Goal: Information Seeking & Learning: Understand process/instructions

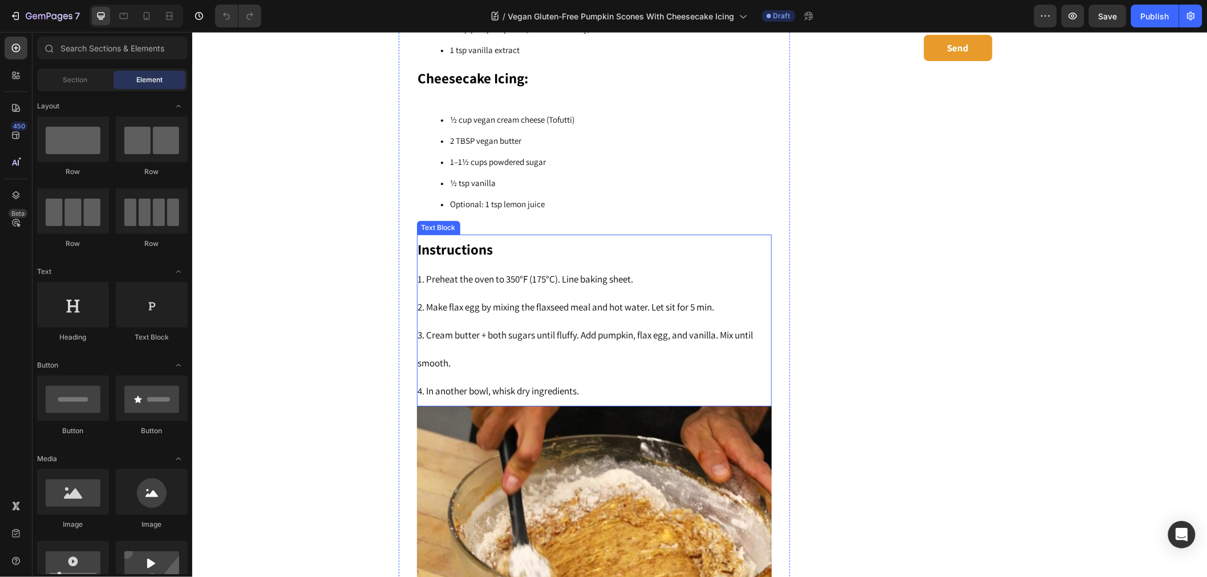
scroll to position [1401, 0]
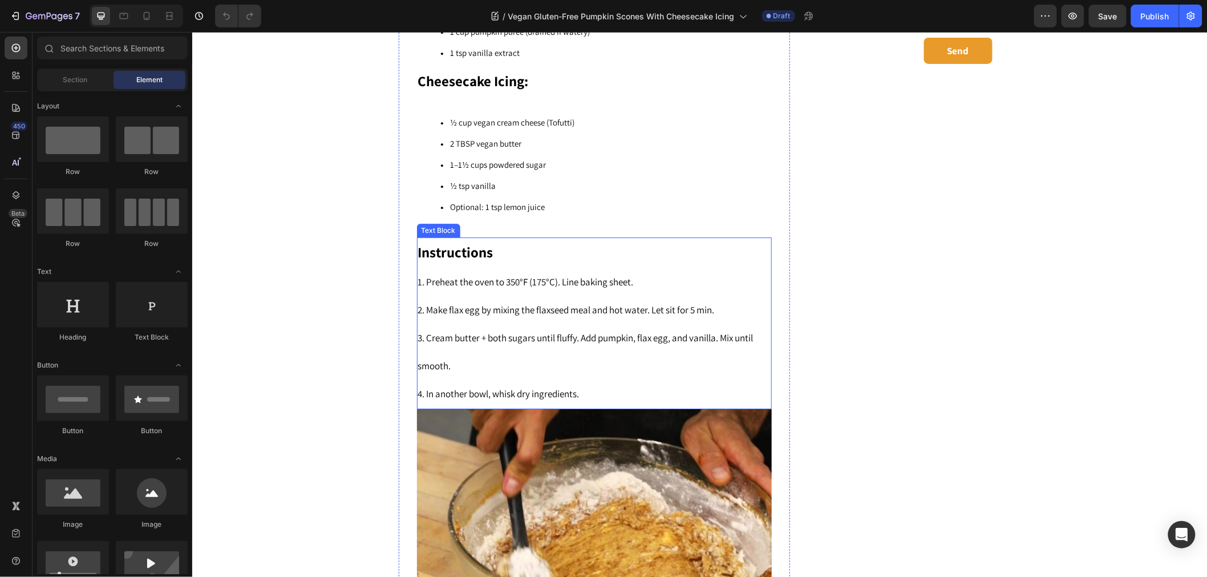
click at [471, 333] on span "3. Cream butter + both sugars until fluffy. Add pumpkin, flax egg, and vanilla.…" at bounding box center [586, 351] width 336 height 41
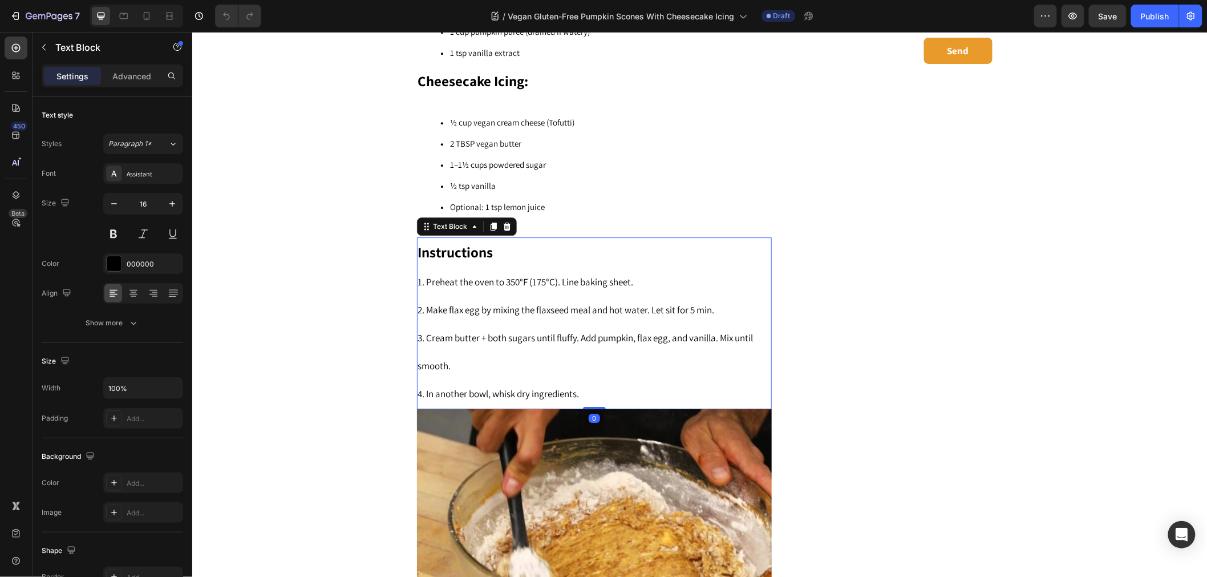
click at [480, 331] on span "3. Cream butter + both sugars until fluffy. Add pumpkin, flax egg, and vanilla.…" at bounding box center [586, 351] width 336 height 41
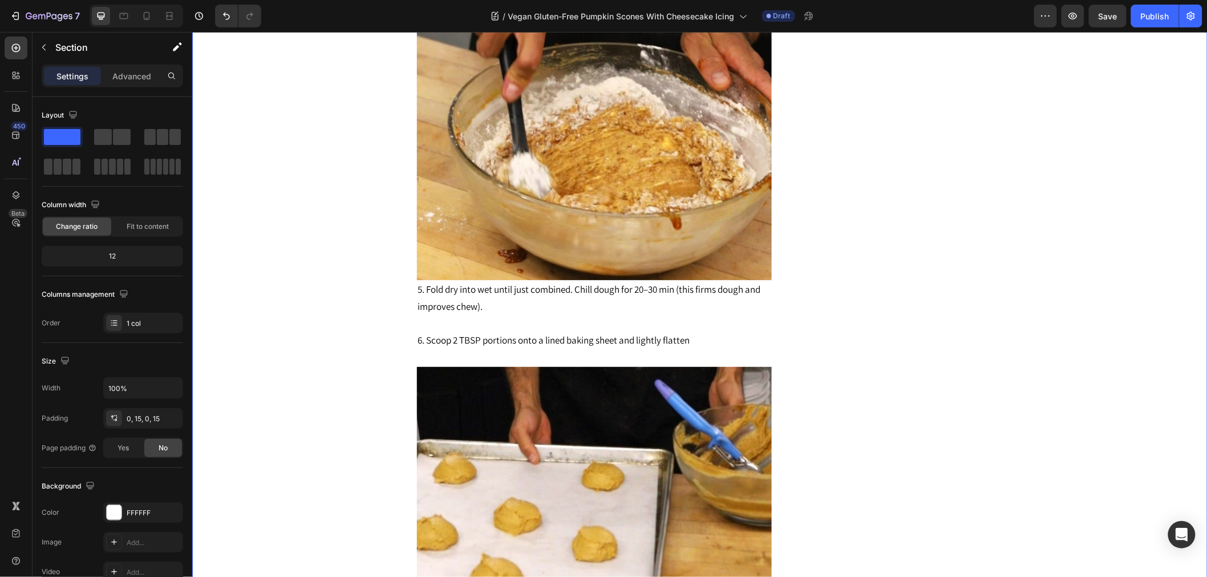
scroll to position [1972, 0]
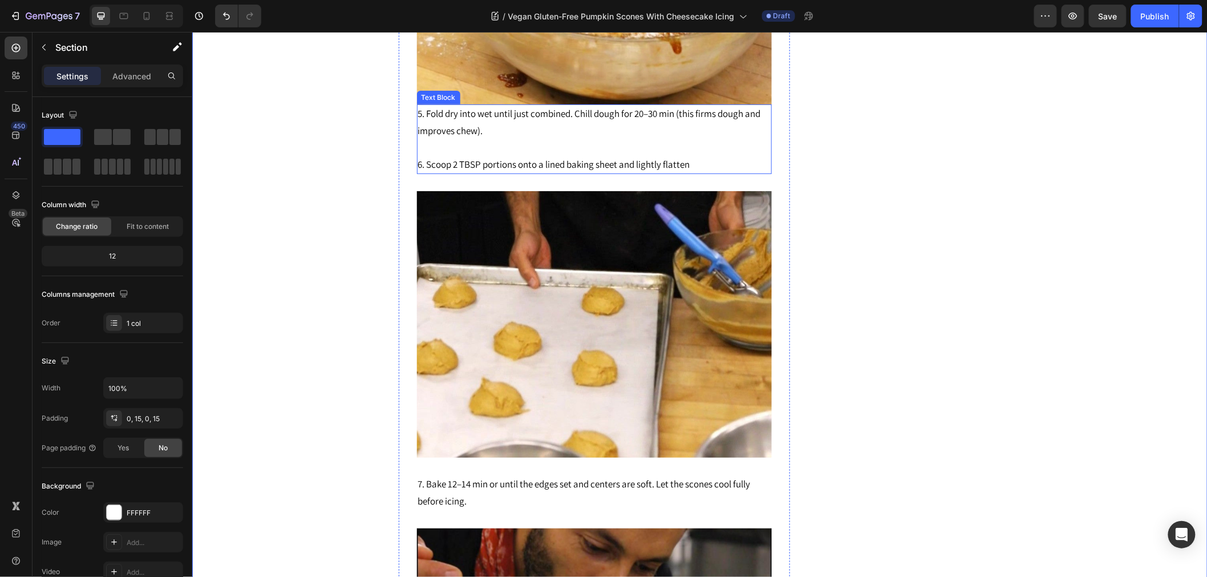
click at [581, 111] on span "5. Fold dry into wet until just combined. Chill dough for 20–30 min (this firms…" at bounding box center [589, 122] width 343 height 30
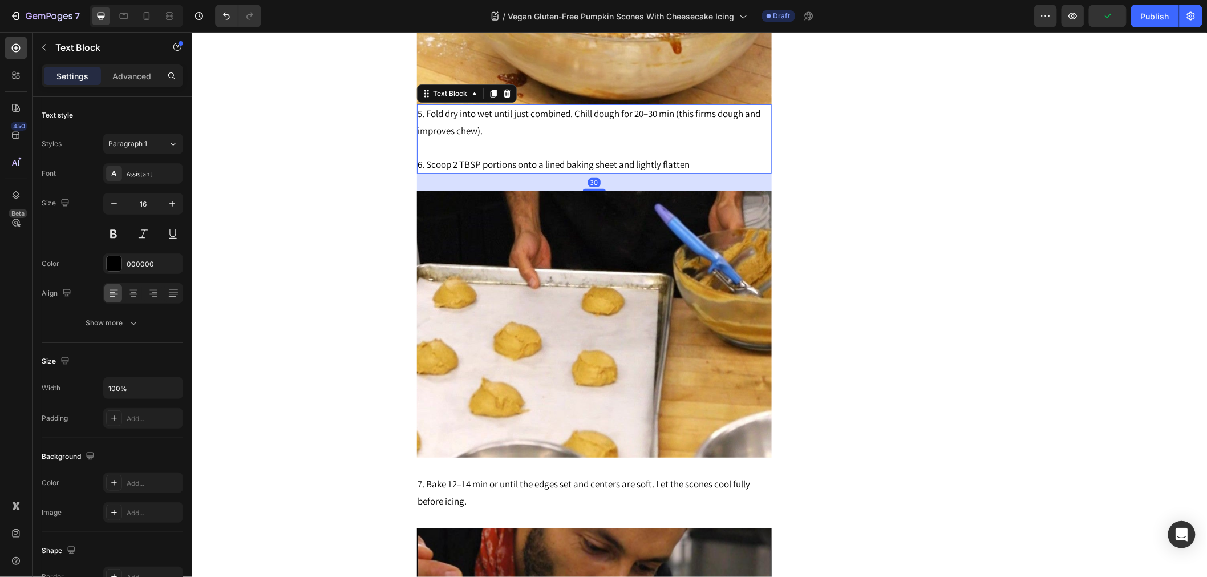
click at [581, 107] on span "5. Fold dry into wet until just combined. Chill dough for 20–30 min (this firms…" at bounding box center [589, 122] width 343 height 30
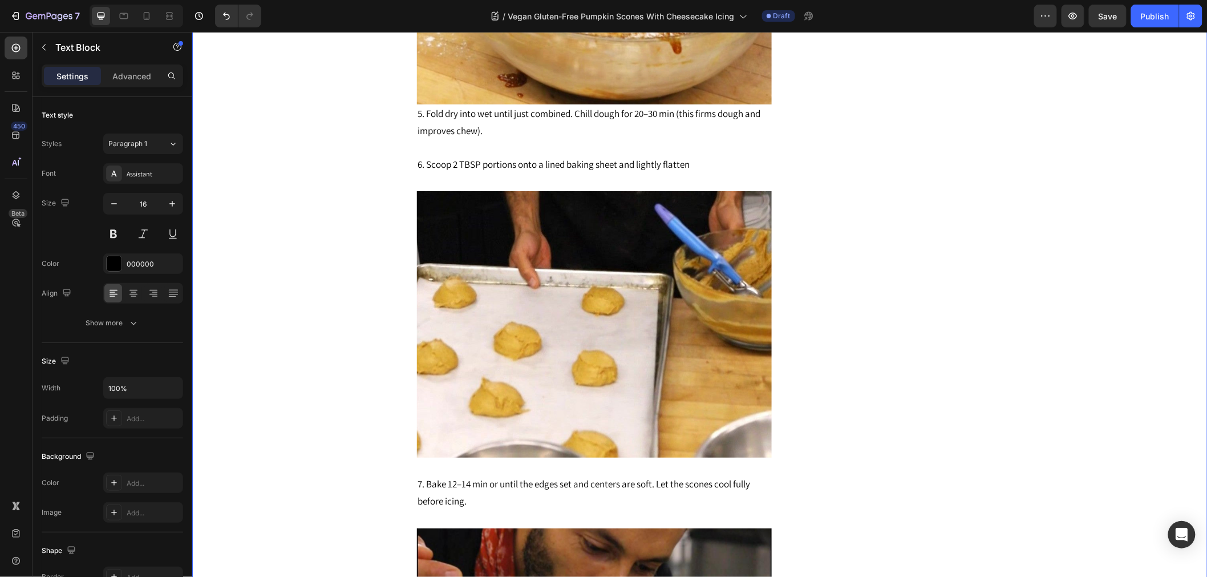
click at [363, 207] on div "Vegan Gluten-Free Pumpkin Scones With Cheesecake Icing Heading Connect with us!…" at bounding box center [699, 90] width 999 height 2896
click at [690, 157] on p "6. Scoop 2 TBSP portions onto a lined baking sheet and lightly flatten" at bounding box center [594, 156] width 353 height 34
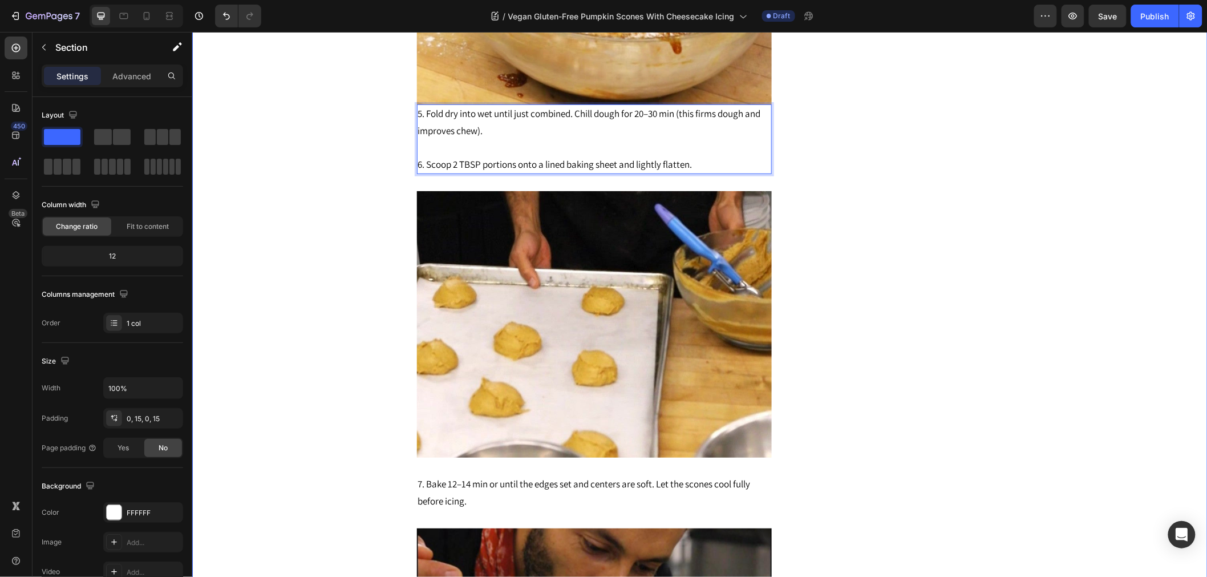
click at [224, 304] on div "Vegan Gluten-Free Pumpkin Scones With Cheesecake Icing Heading Connect with us!…" at bounding box center [699, 90] width 999 height 2896
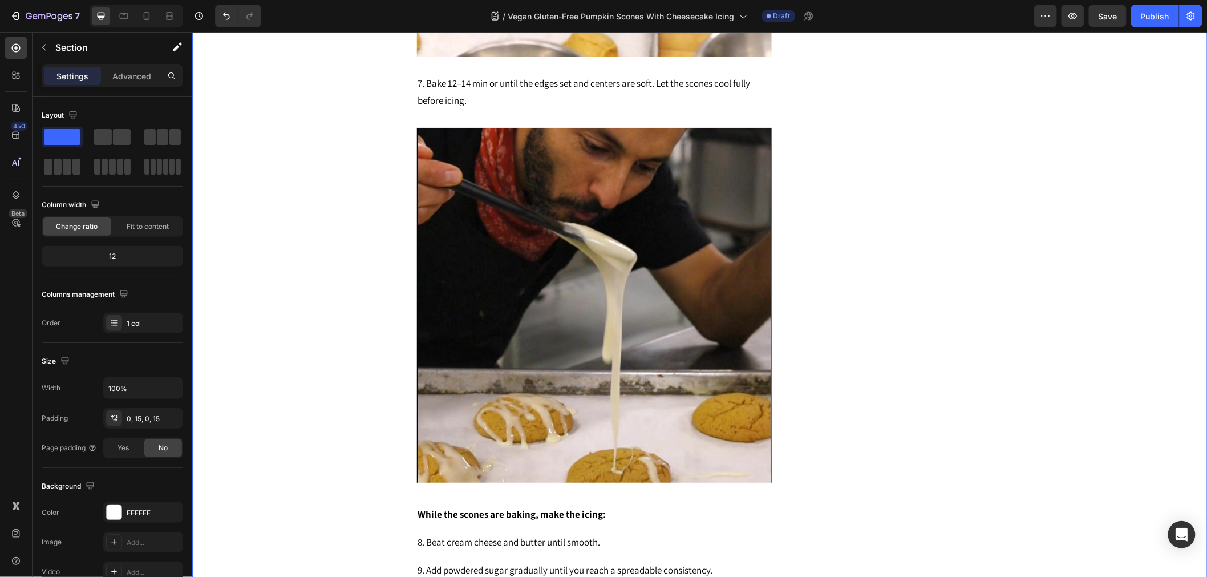
scroll to position [2353, 0]
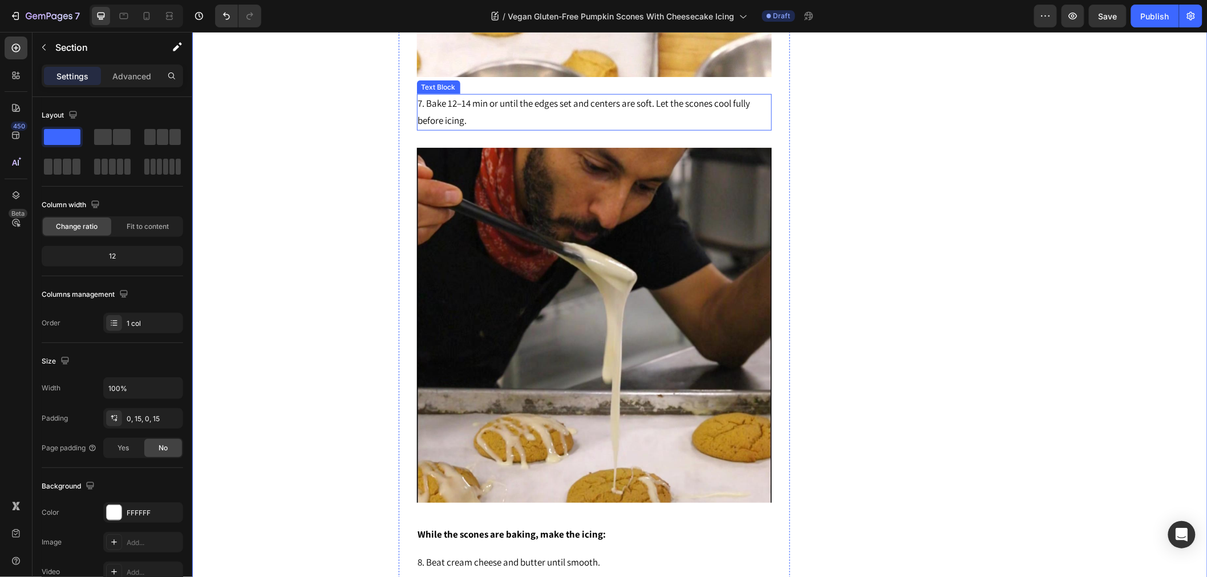
click at [761, 103] on p "7. Bake 12–14 min or until the edges set and centers are soft. Let the scones c…" at bounding box center [594, 112] width 353 height 34
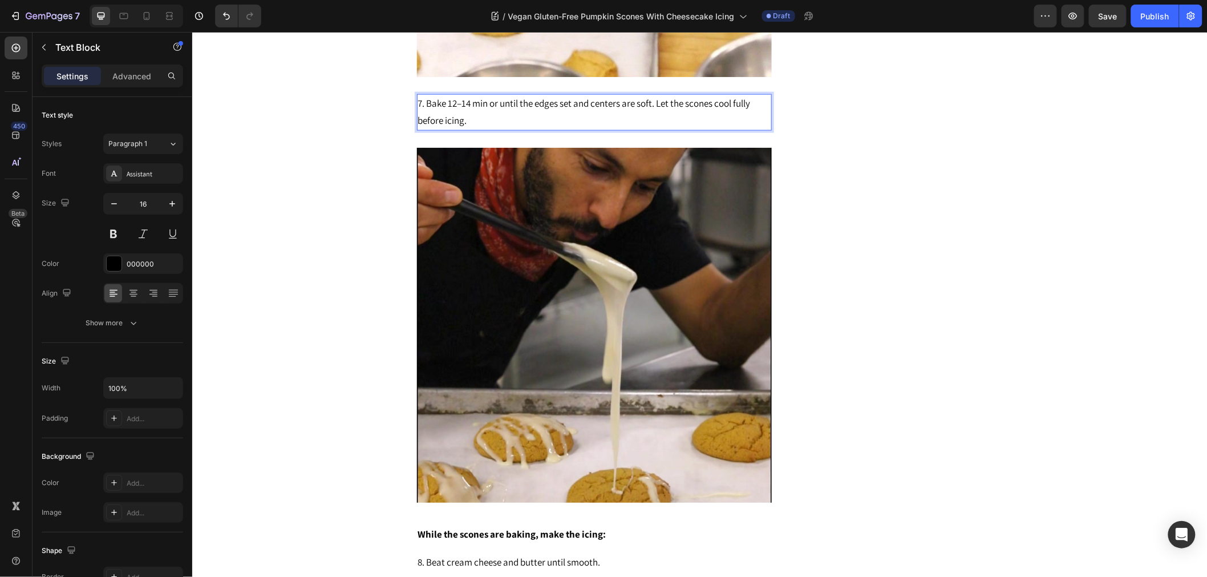
click at [753, 98] on p "7. Bake 12–14 min or until the edges set and centers are soft. Let the scones c…" at bounding box center [594, 112] width 353 height 34
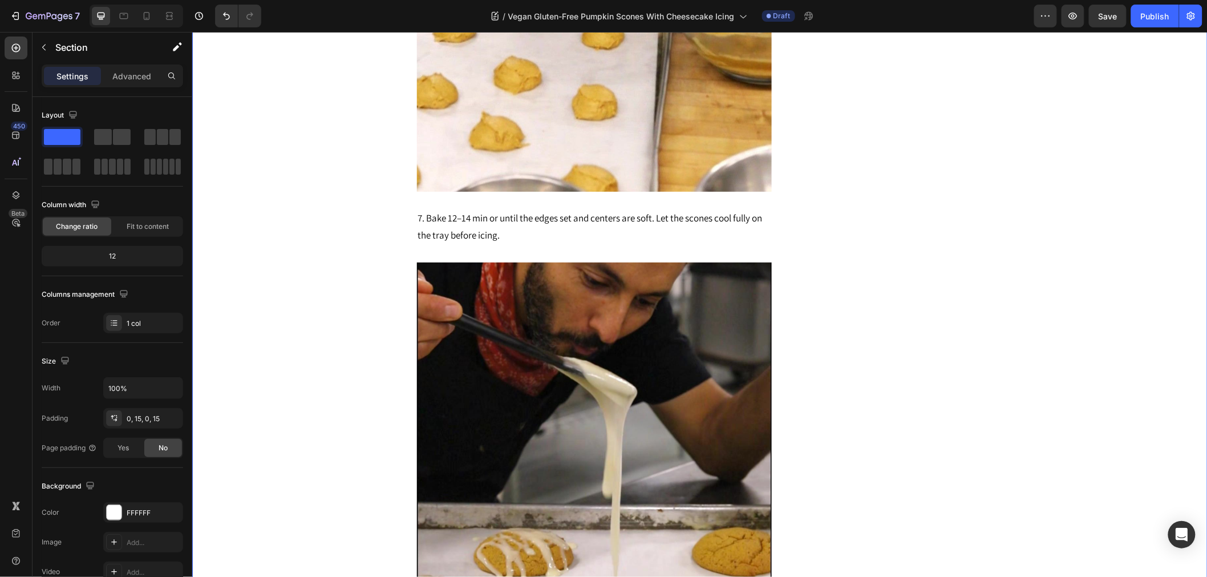
scroll to position [2226, 0]
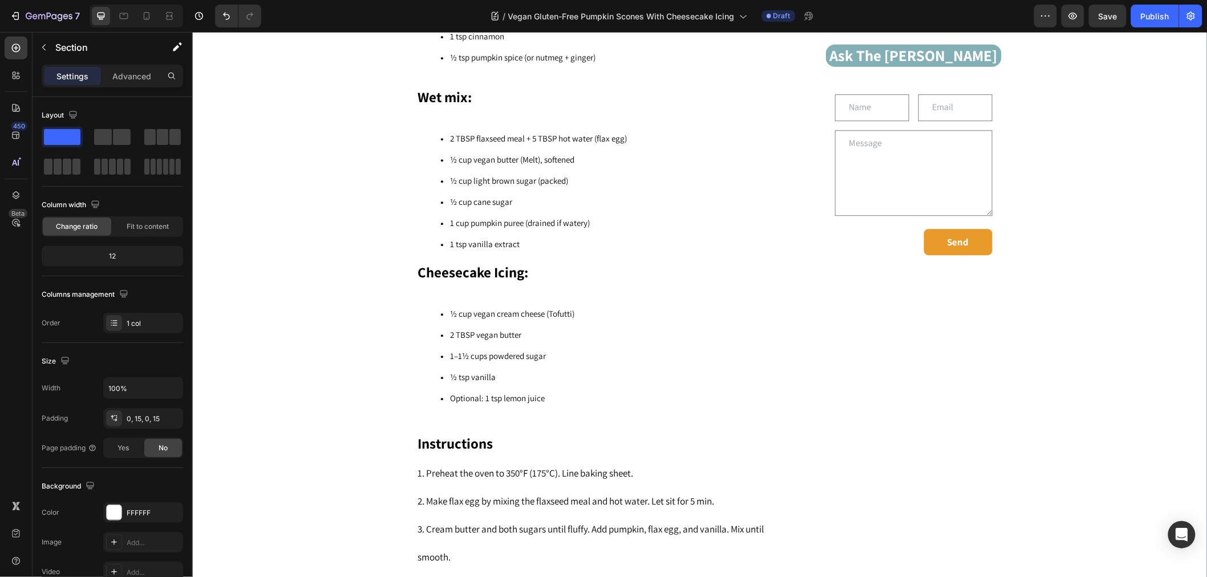
scroll to position [1211, 0]
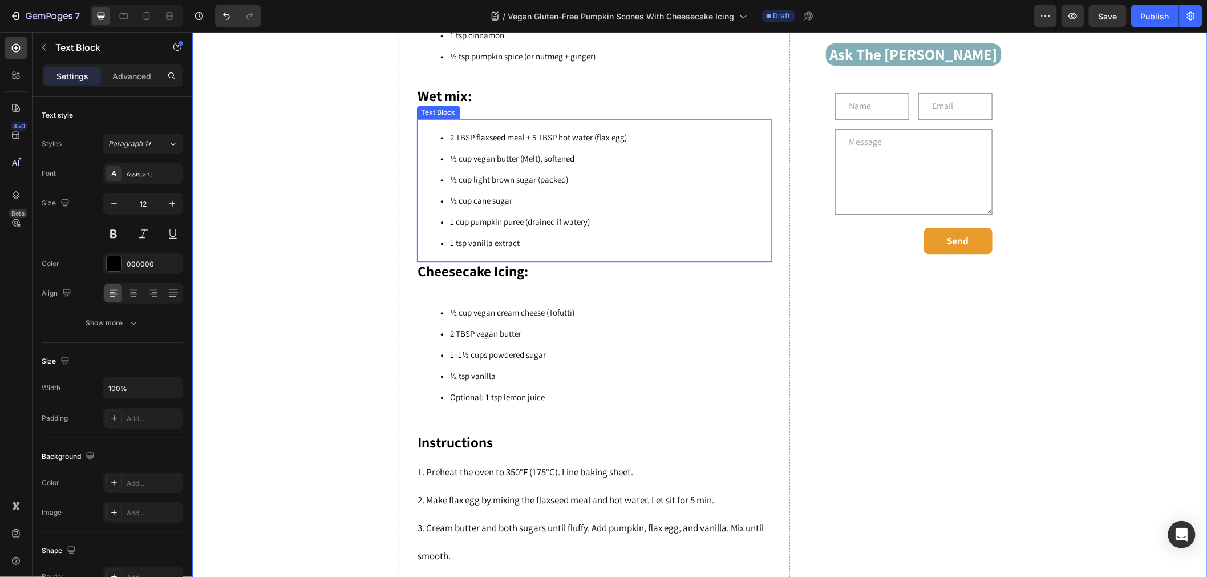
click at [508, 159] on span "½ cup vegan butter (Melt), softened" at bounding box center [512, 157] width 124 height 11
click at [528, 157] on span "½ cup vegan butter (Melt), softened" at bounding box center [512, 157] width 124 height 11
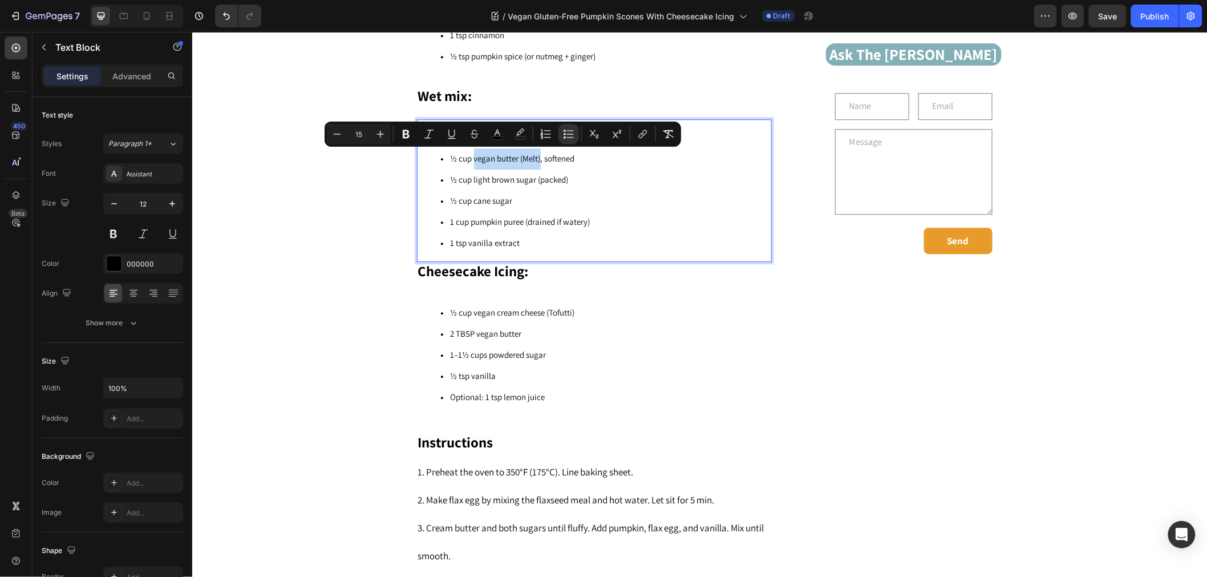
drag, startPoint x: 536, startPoint y: 158, endPoint x: 470, endPoint y: 160, distance: 65.6
click at [470, 160] on span "½ cup vegan butter (Melt), softened" at bounding box center [512, 157] width 124 height 11
click at [641, 126] on button "link" at bounding box center [643, 134] width 21 height 21
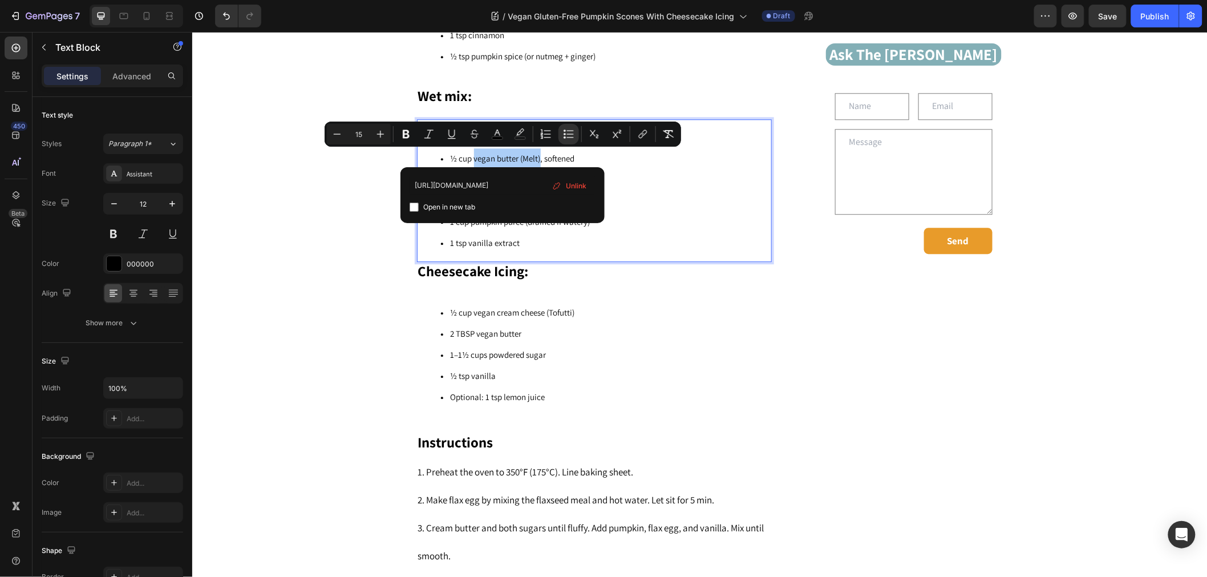
type input "[URL][DOMAIN_NAME]"
click at [417, 204] on input "Editor contextual toolbar" at bounding box center [414, 207] width 9 height 9
checkbox input "true"
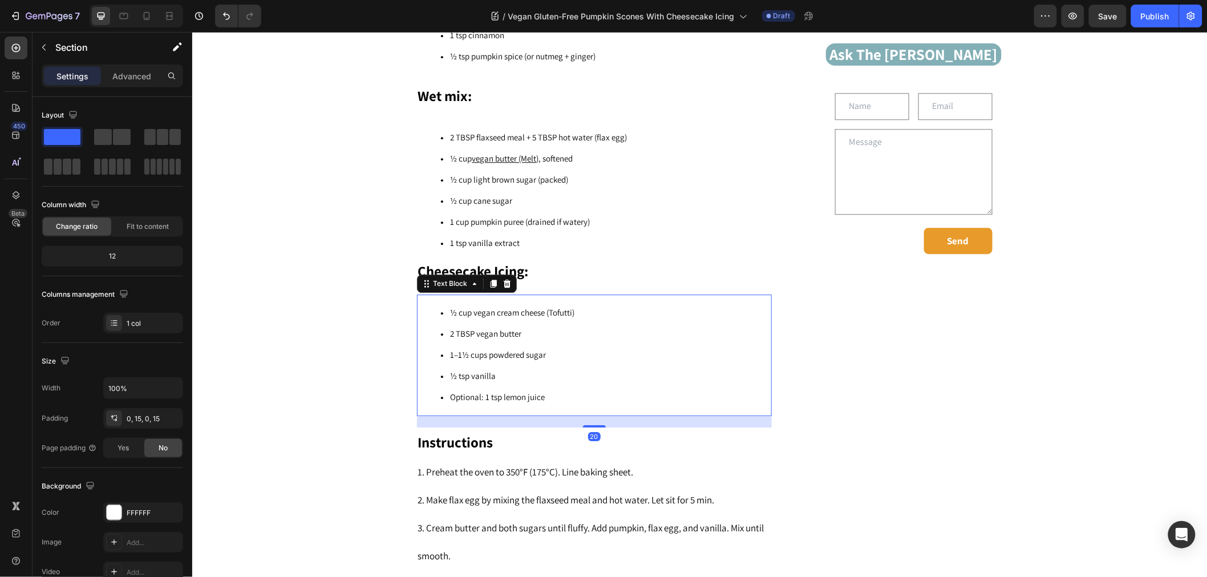
click at [554, 313] on span "½ cup vegan cream cheese (Tofutti)" at bounding box center [512, 311] width 124 height 11
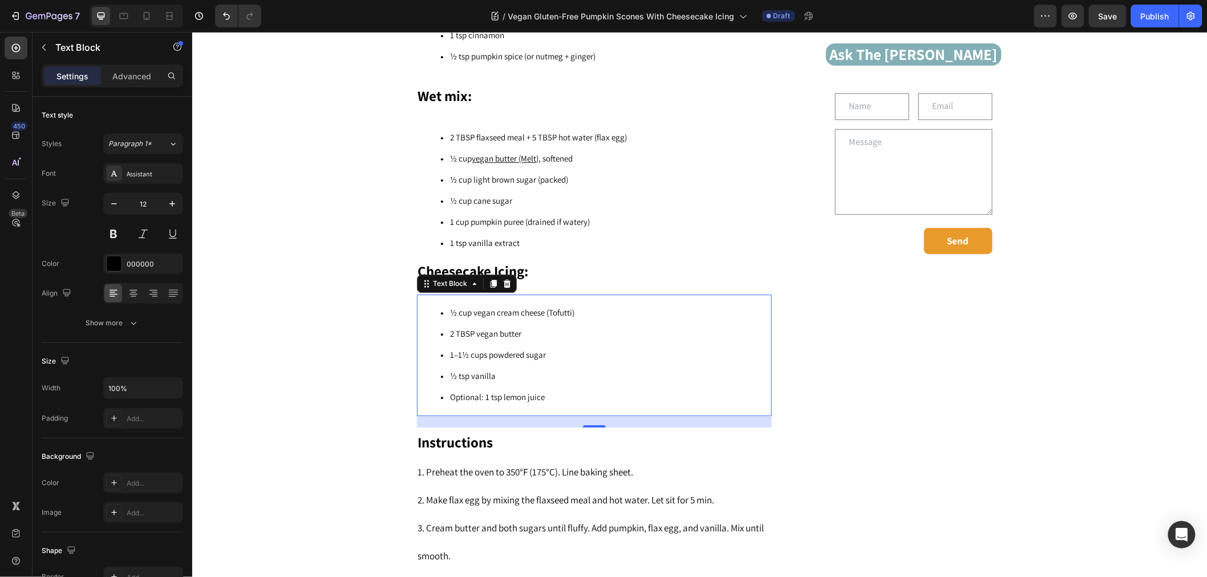
click at [521, 302] on li "½ cup vegan cream cheese (Tofutti)" at bounding box center [606, 312] width 330 height 21
click at [532, 306] on span "½ cup vegan cream cheese (Tofutti)" at bounding box center [512, 311] width 124 height 11
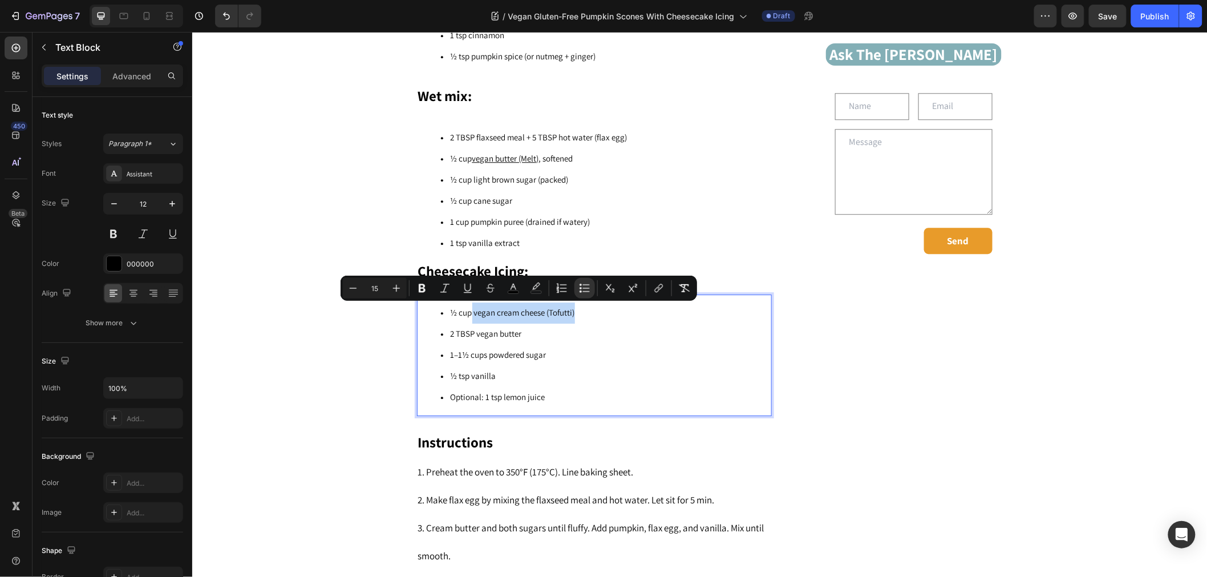
drag, startPoint x: 573, startPoint y: 312, endPoint x: 468, endPoint y: 316, distance: 105.1
click at [468, 316] on li "½ cup vegan cream cheese (Tofutti)" at bounding box center [606, 312] width 330 height 21
click at [652, 284] on button "link" at bounding box center [659, 288] width 21 height 21
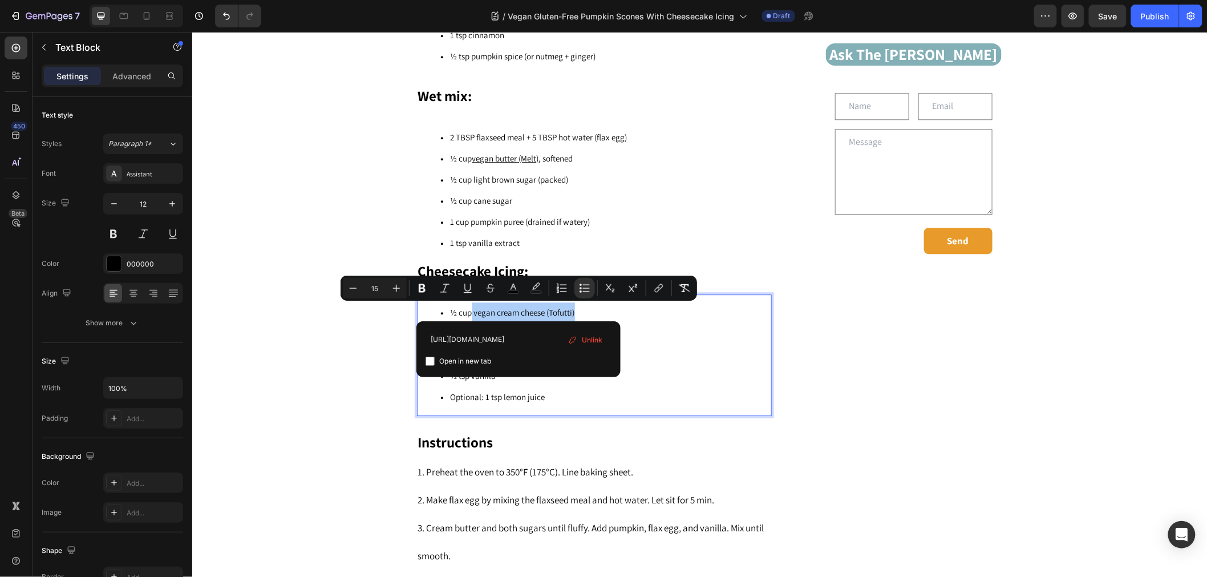
type input "[URL][DOMAIN_NAME]"
click at [425, 355] on div "[URL][DOMAIN_NAME] Open in new tab Unlink" at bounding box center [519, 349] width 204 height 56
click at [433, 360] on input "Editor contextual toolbar" at bounding box center [430, 361] width 9 height 9
checkbox input "true"
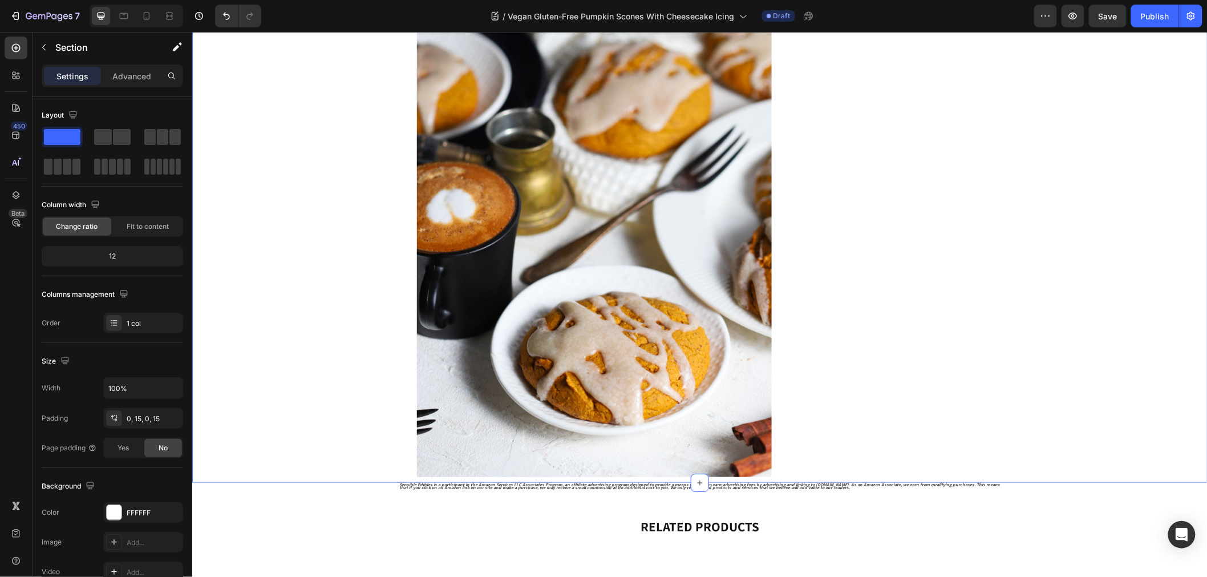
scroll to position [2987, 0]
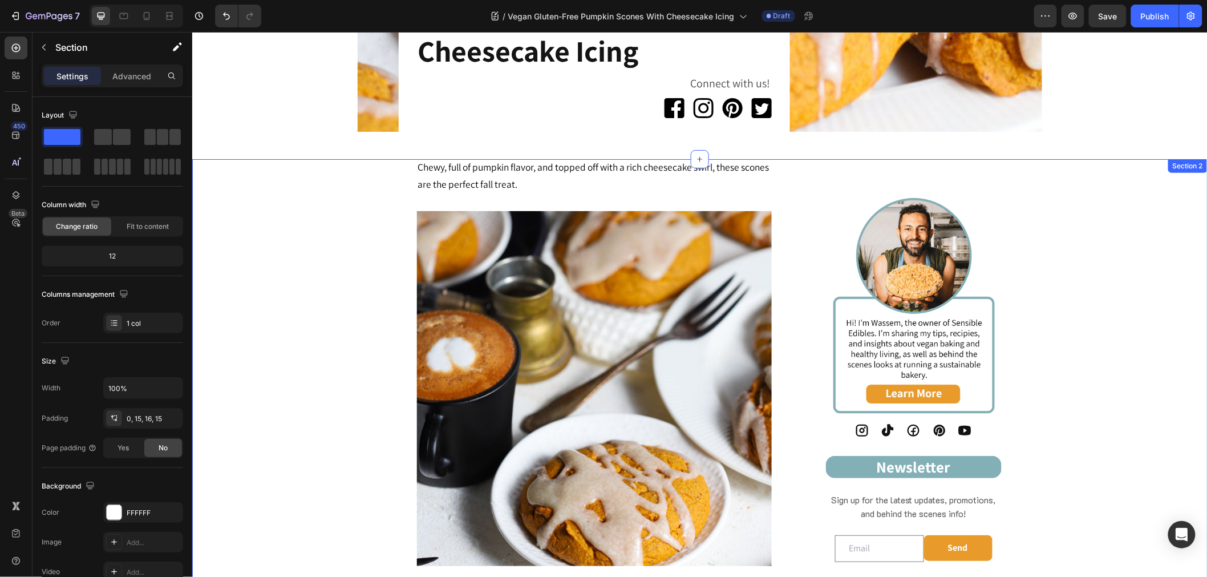
scroll to position [577, 0]
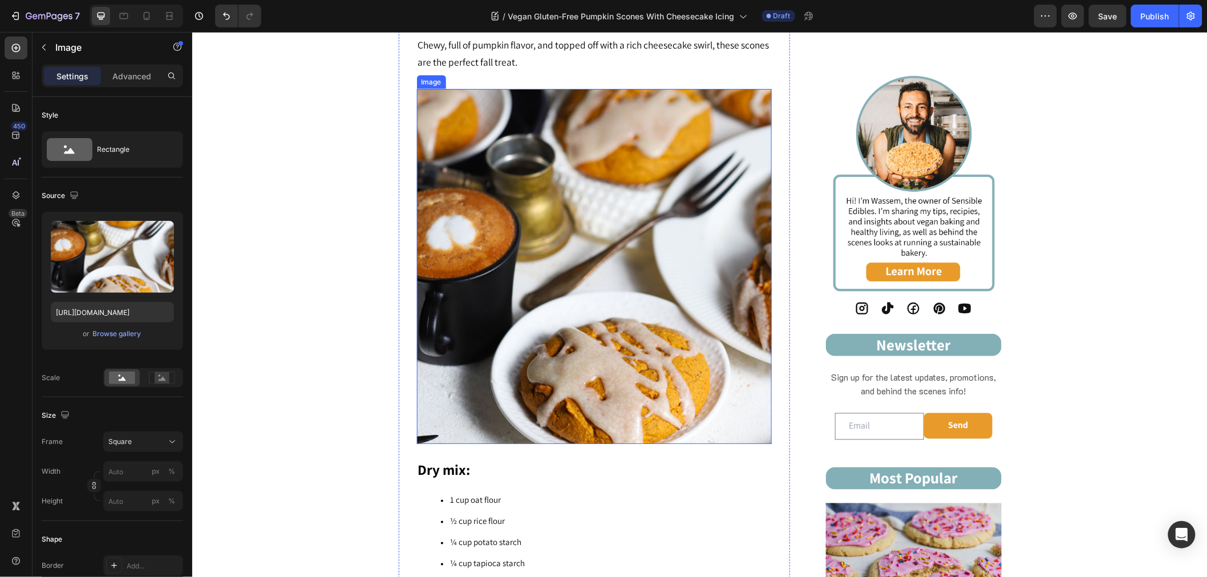
click at [555, 384] on img at bounding box center [594, 265] width 355 height 355
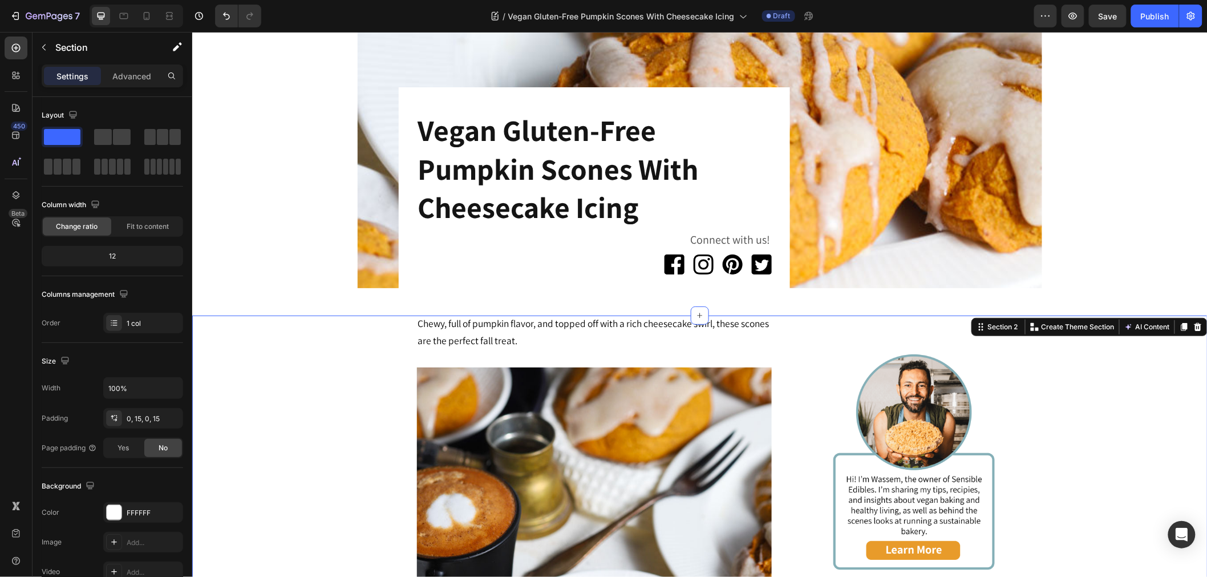
scroll to position [514, 0]
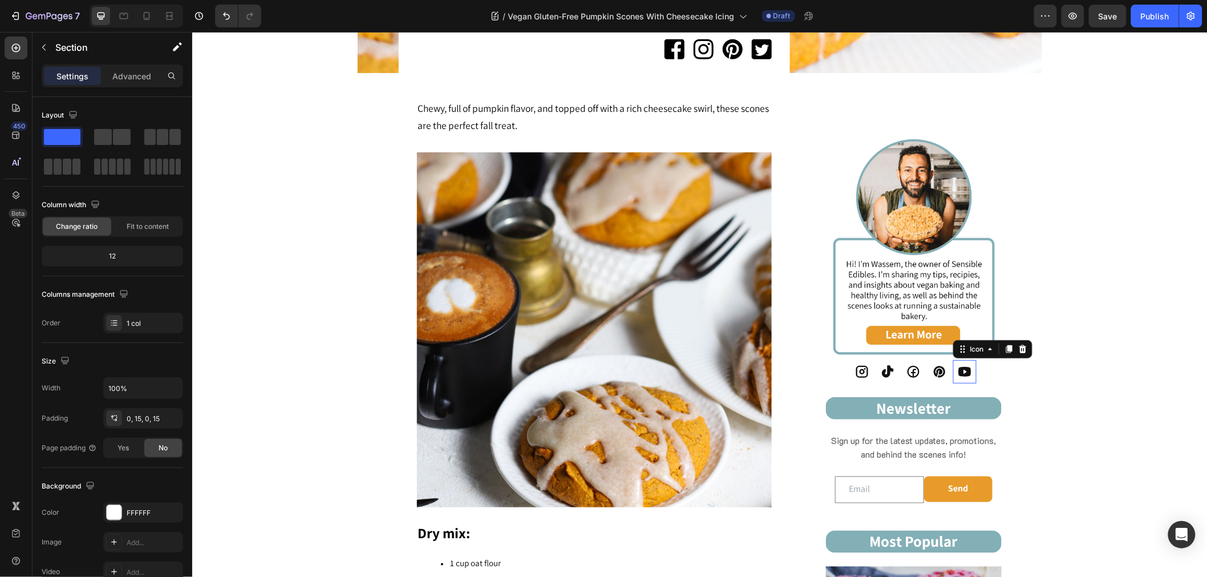
click at [958, 376] on icon at bounding box center [965, 371] width 14 height 14
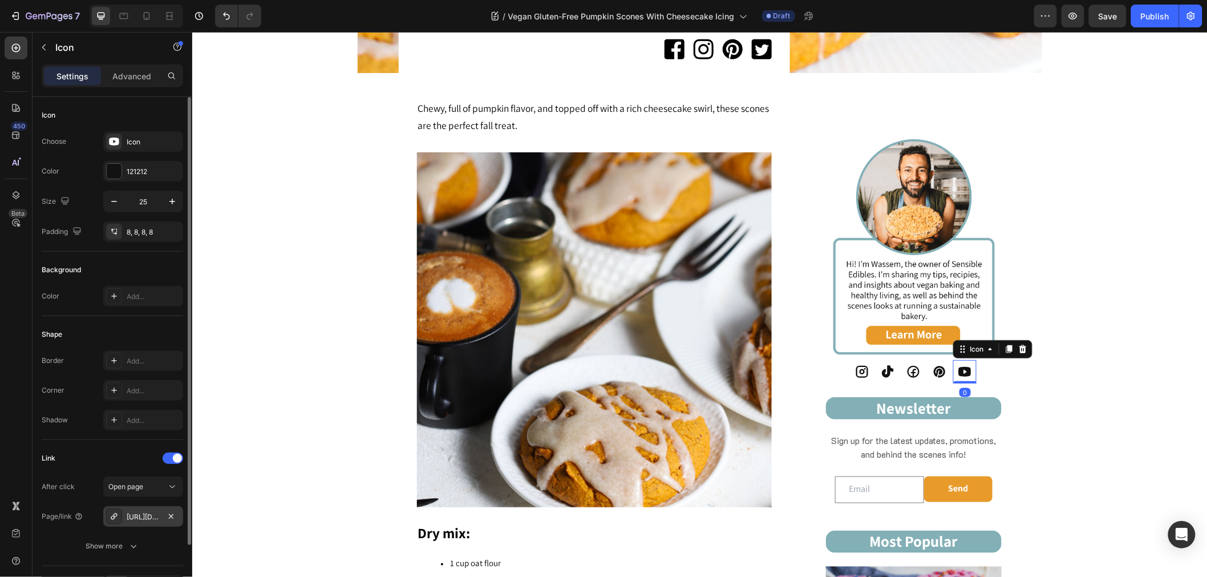
click at [151, 509] on div "[URL][DOMAIN_NAME]" at bounding box center [143, 516] width 80 height 21
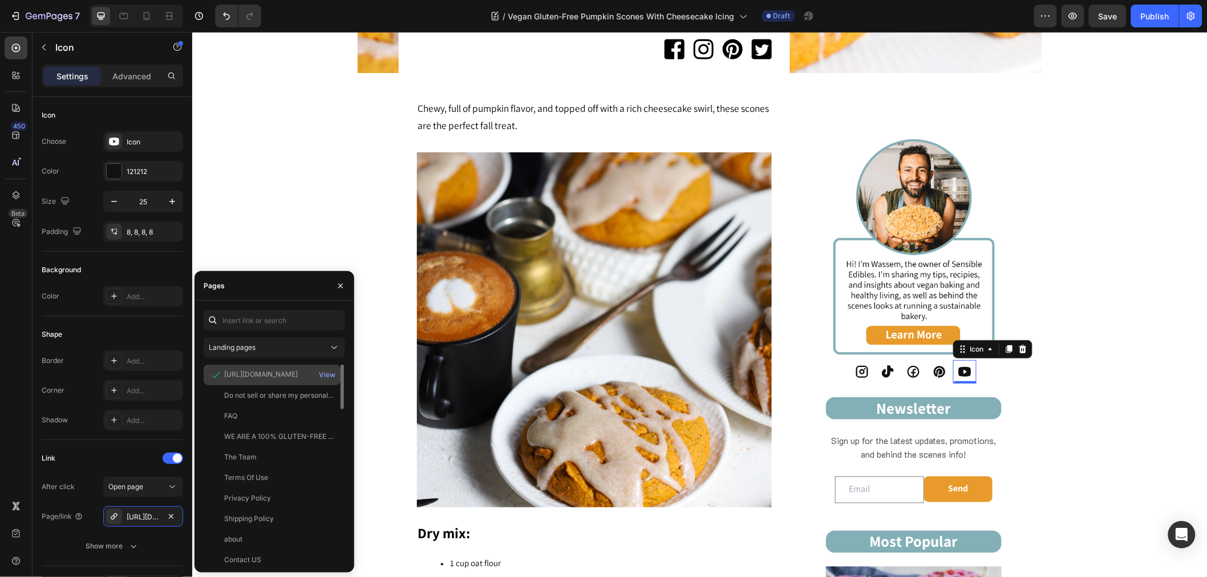
click at [326, 366] on div "View" at bounding box center [327, 375] width 27 height 21
click at [330, 375] on div "View" at bounding box center [327, 375] width 17 height 10
